Goal: Task Accomplishment & Management: Complete application form

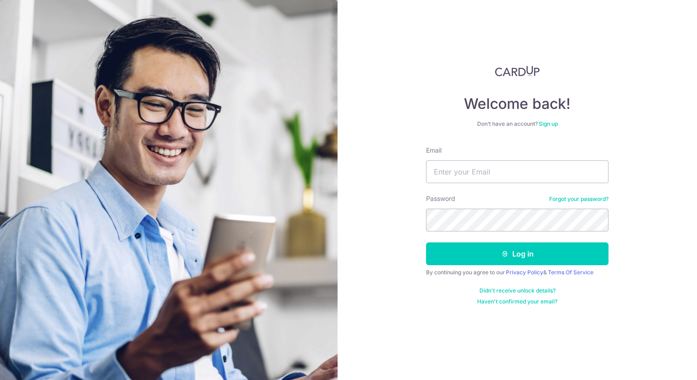
click at [543, 123] on link "Sign up" at bounding box center [547, 123] width 19 height 7
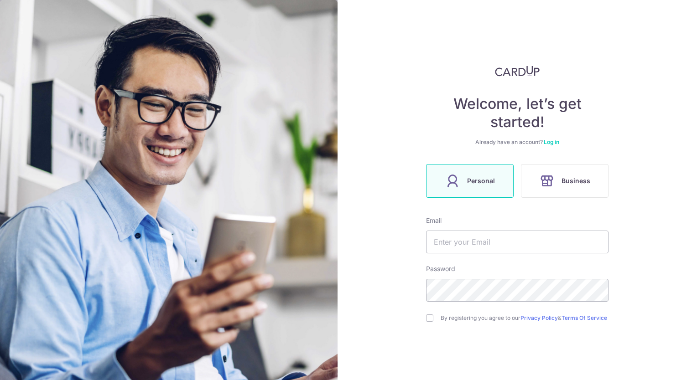
click at [484, 183] on span "Personal" at bounding box center [481, 180] width 28 height 11
click at [485, 242] on input "text" at bounding box center [517, 242] width 182 height 23
type input "[EMAIL_ADDRESS][DOMAIN_NAME]"
click at [652, 240] on div "Welcome, let’s get started! Already have an account? Log in Personal Business E…" at bounding box center [516, 190] width 359 height 380
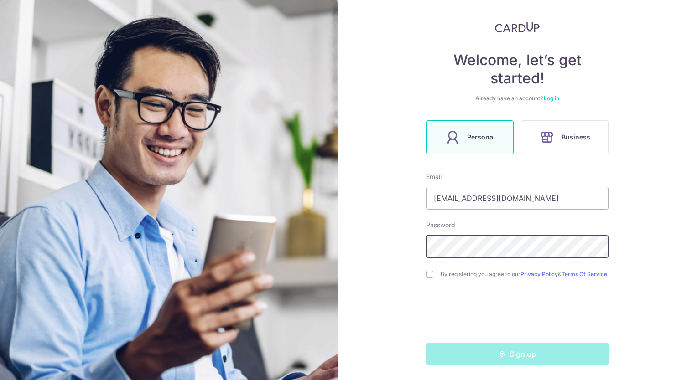
scroll to position [47, 0]
click at [428, 271] on input "checkbox" at bounding box center [429, 274] width 7 height 7
checkbox input "true"
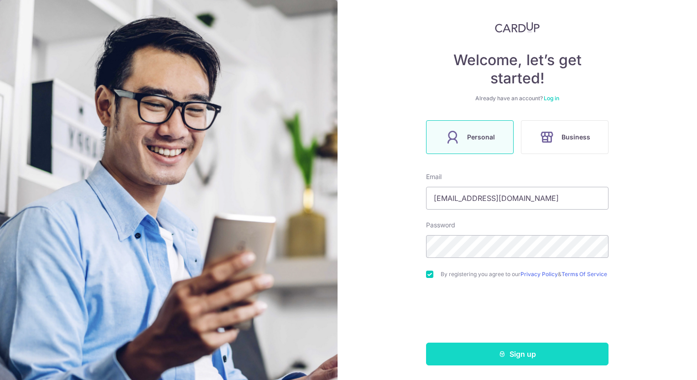
click at [514, 356] on button "Sign up" at bounding box center [517, 354] width 182 height 23
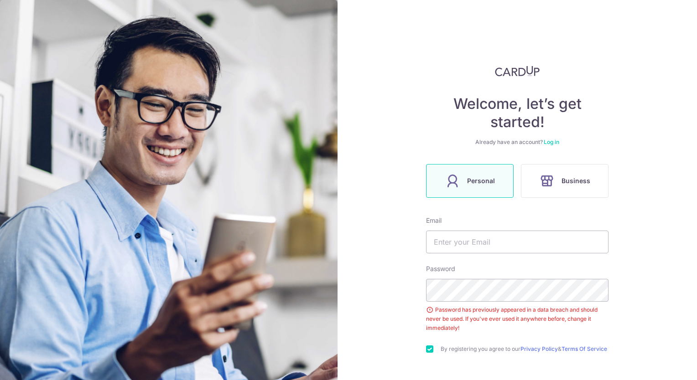
scroll to position [78, 0]
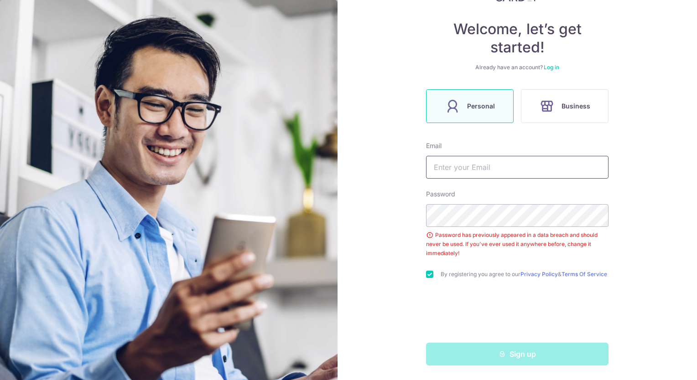
click at [466, 165] on input "text" at bounding box center [517, 167] width 182 height 23
type input "sundarume@gmail.com"
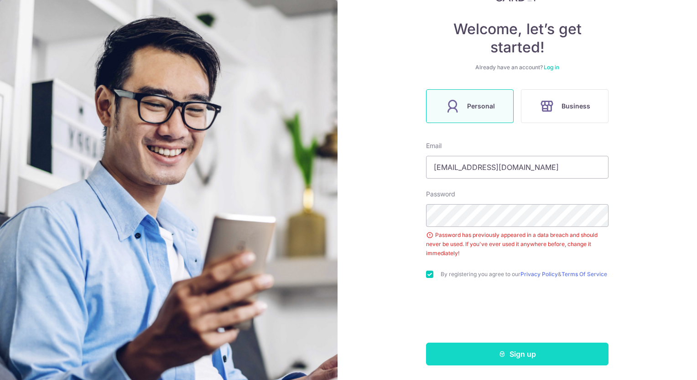
click at [514, 356] on button "Sign up" at bounding box center [517, 354] width 182 height 23
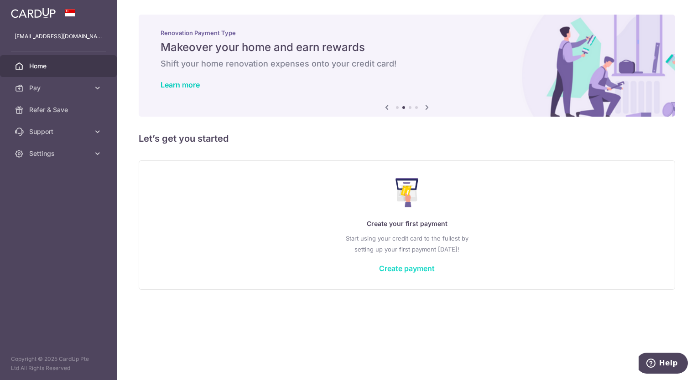
click at [402, 266] on link "Create payment" at bounding box center [407, 268] width 56 height 9
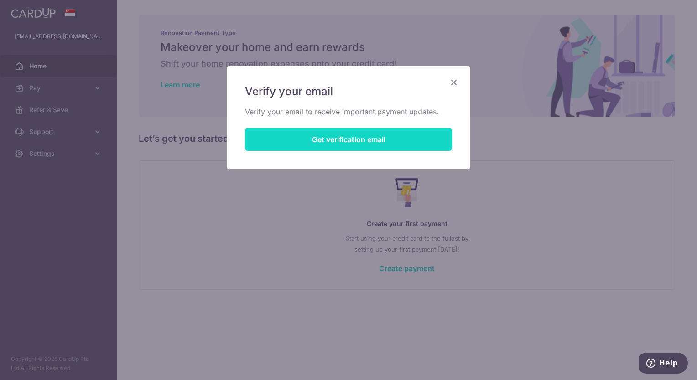
click at [361, 136] on button "Get verification email" at bounding box center [348, 139] width 207 height 23
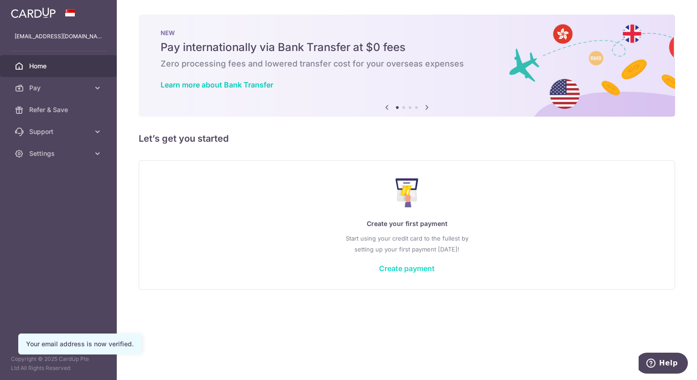
click at [414, 268] on link "Create payment" at bounding box center [407, 268] width 56 height 9
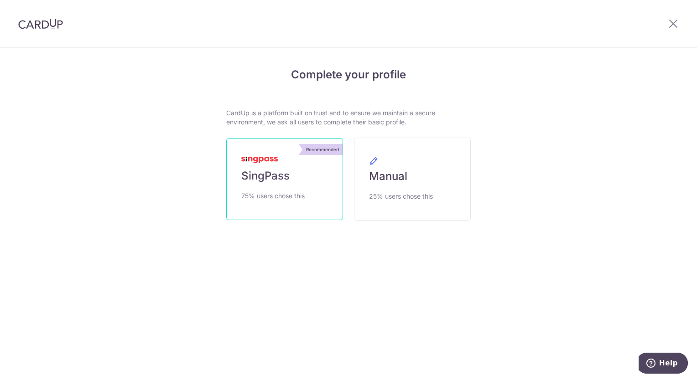
click at [292, 180] on link "Recommended SingPass 75% users chose this" at bounding box center [284, 179] width 117 height 82
click at [294, 176] on link "Recommended SingPass 75% users chose this" at bounding box center [284, 179] width 117 height 82
